Goal: Transaction & Acquisition: Book appointment/travel/reservation

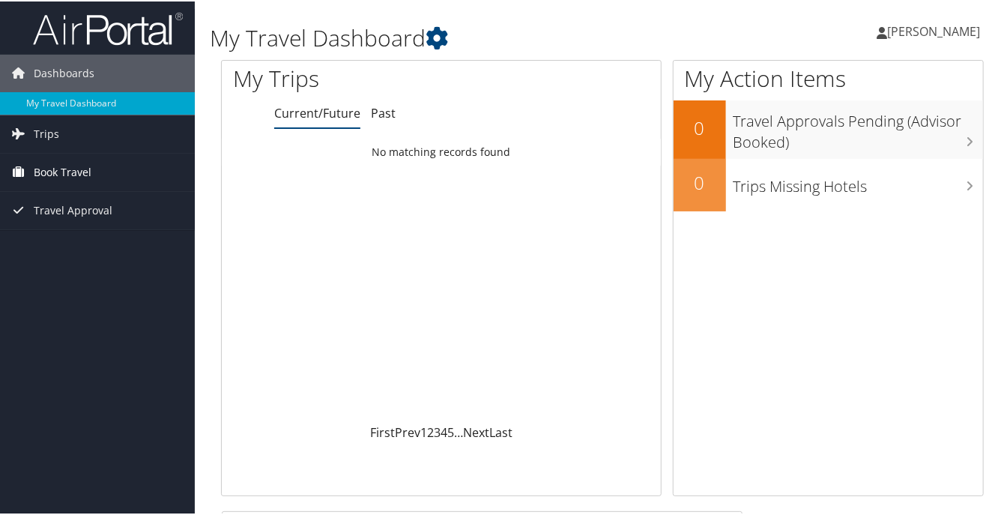
click at [53, 168] on span "Book Travel" at bounding box center [63, 170] width 58 height 37
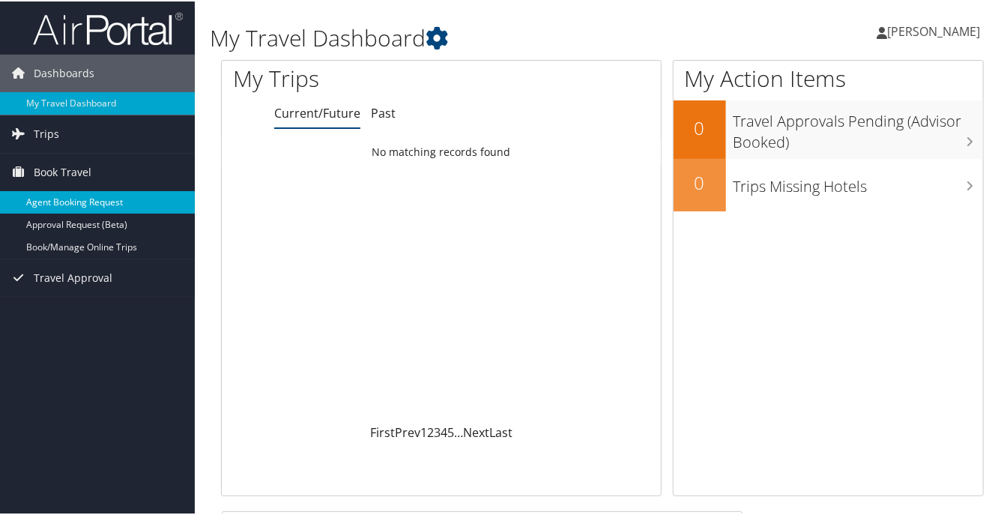
click at [53, 198] on link "Agent Booking Request" at bounding box center [97, 201] width 195 height 22
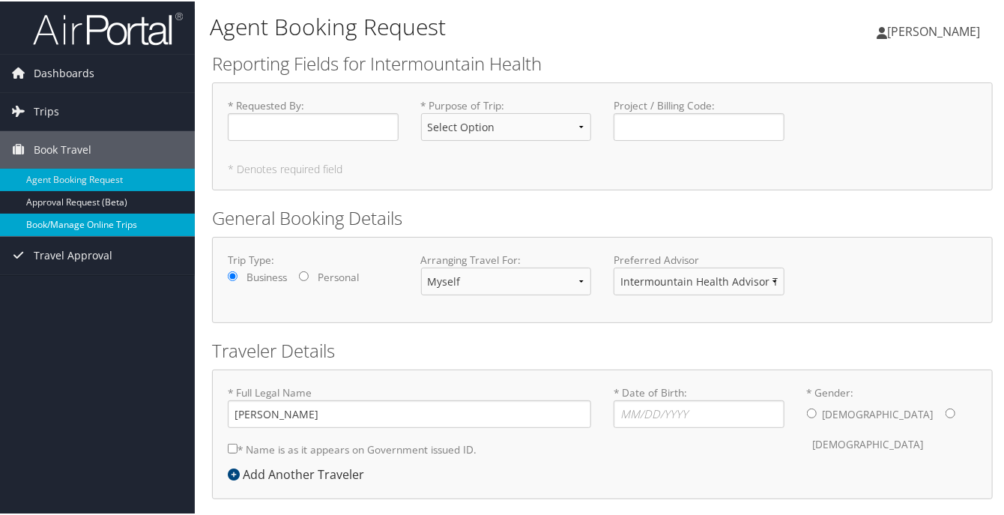
click at [60, 223] on link "Book/Manage Online Trips" at bounding box center [97, 223] width 195 height 22
click at [90, 223] on link "Book/Manage Online Trips" at bounding box center [97, 223] width 195 height 22
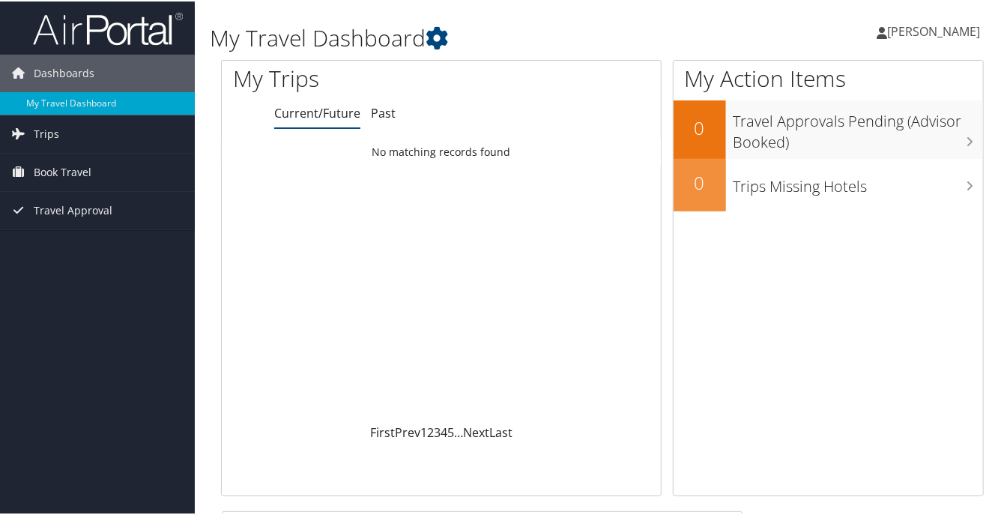
click at [907, 31] on span "[PERSON_NAME]" at bounding box center [933, 30] width 93 height 16
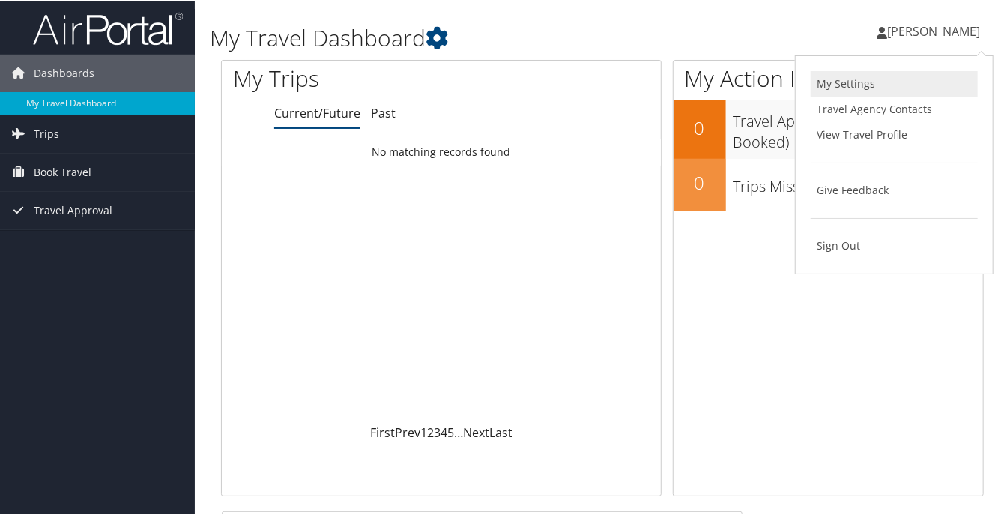
click at [833, 83] on link "My Settings" at bounding box center [894, 82] width 167 height 25
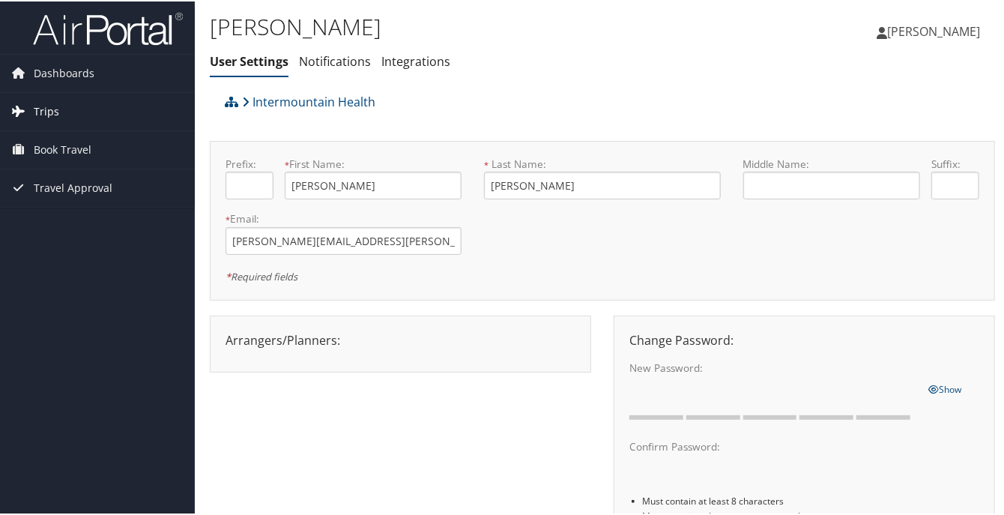
click at [43, 111] on span "Trips" at bounding box center [46, 109] width 25 height 37
click at [54, 211] on span "Book Travel" at bounding box center [63, 215] width 58 height 37
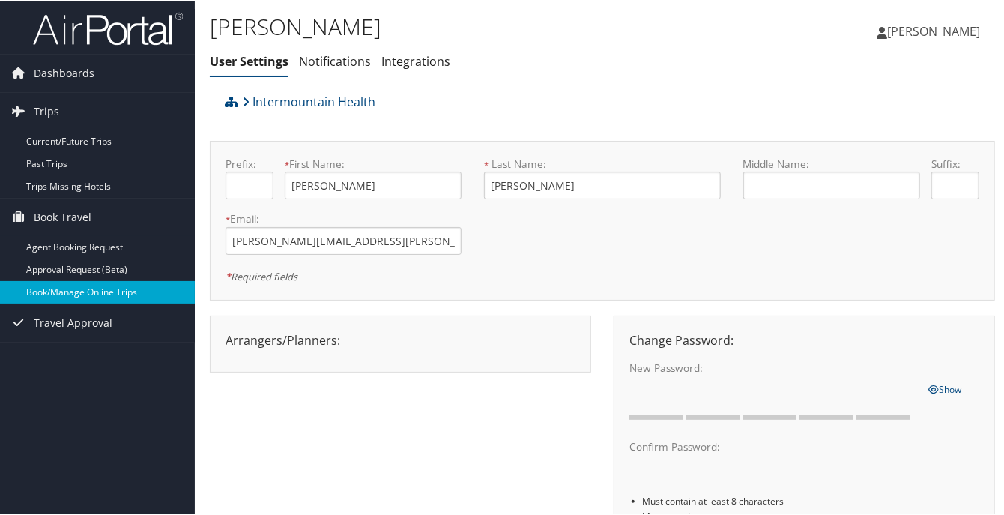
click at [65, 289] on link "Book/Manage Online Trips" at bounding box center [97, 291] width 195 height 22
